Goal: Obtain resource: Download file/media

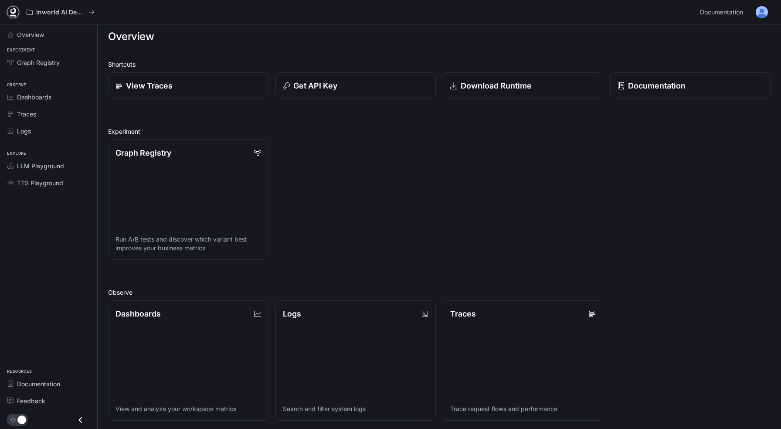
click at [16, 13] on icon at bounding box center [13, 12] width 9 height 9
click at [474, 89] on p "Download Runtime" at bounding box center [496, 86] width 72 height 12
click at [636, 81] on p "Documentation" at bounding box center [657, 86] width 58 height 12
